Goal: Information Seeking & Learning: Check status

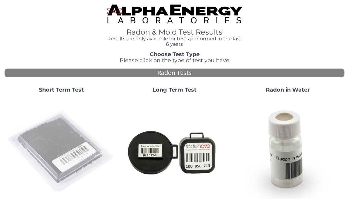
click at [116, 137] on img at bounding box center [61, 152] width 109 height 109
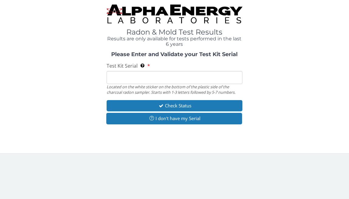
click at [112, 77] on input "Test Kit Serial Located on the white sticker on the bottom of the plastic side …" at bounding box center [175, 77] width 136 height 13
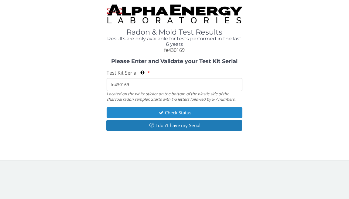
type input "fe430169"
click at [130, 110] on button "Check Status" at bounding box center [175, 112] width 136 height 11
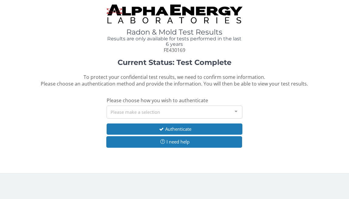
click at [237, 106] on div at bounding box center [236, 112] width 12 height 12
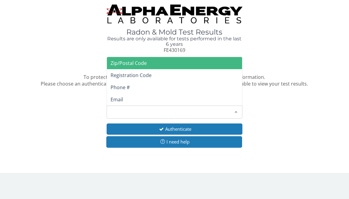
click at [192, 60] on span "Zip/Postal Code" at bounding box center [175, 63] width 136 height 12
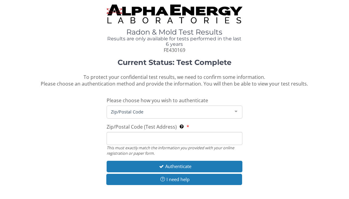
click at [190, 124] on div "Zip/Postal Code (Test Address) This must exactly match the information you prov…" at bounding box center [175, 140] width 136 height 33
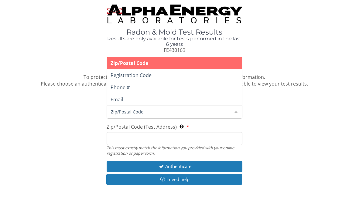
click at [149, 109] on span "Zip/Postal Code" at bounding box center [169, 112] width 121 height 7
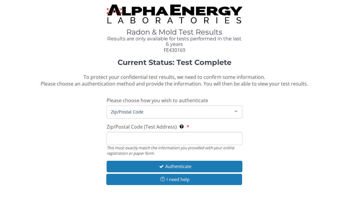
click at [114, 132] on input "Zip/Postal Code (Test Address) This must exactly match the information you prov…" at bounding box center [175, 138] width 136 height 13
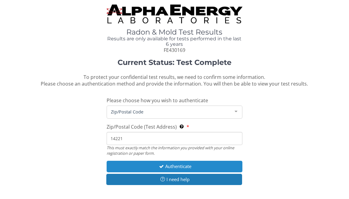
type input "14221"
click at [137, 161] on button "Authenticate" at bounding box center [175, 166] width 136 height 11
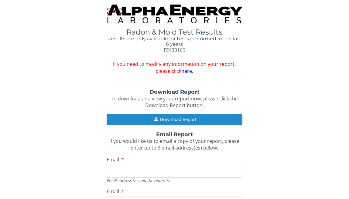
click at [145, 114] on button "Download Report" at bounding box center [175, 119] width 136 height 11
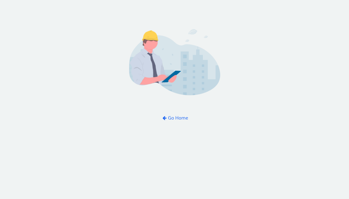
click at [168, 47] on img at bounding box center [174, 62] width 91 height 66
click at [142, 131] on body "Go Home" at bounding box center [174, 99] width 349 height 199
click at [173, 112] on button "Go Home" at bounding box center [175, 117] width 36 height 11
